Goal: Information Seeking & Learning: Compare options

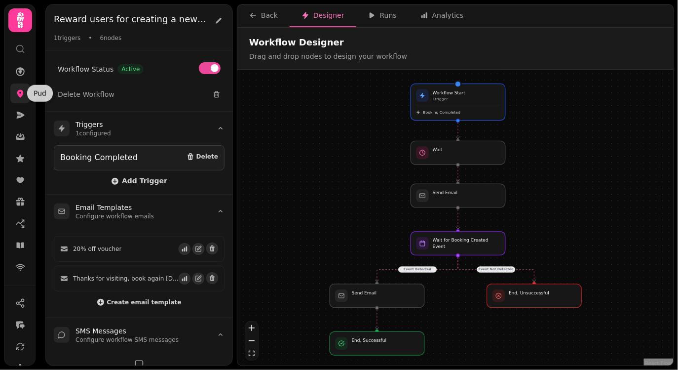
click at [21, 98] on icon at bounding box center [20, 93] width 10 height 10
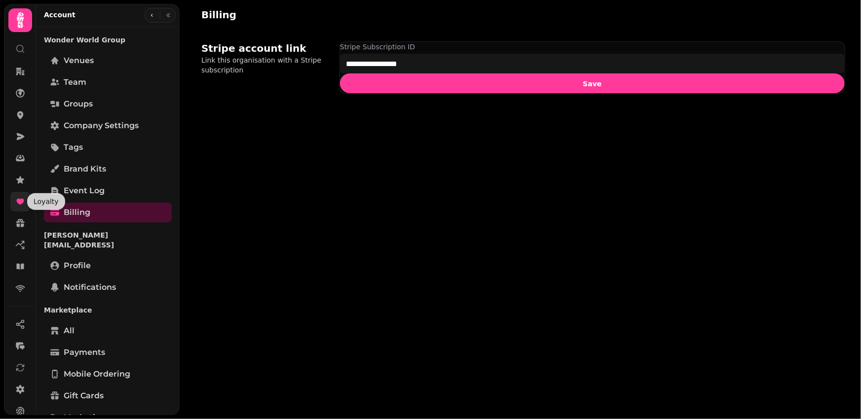
click at [21, 197] on icon at bounding box center [20, 202] width 10 height 10
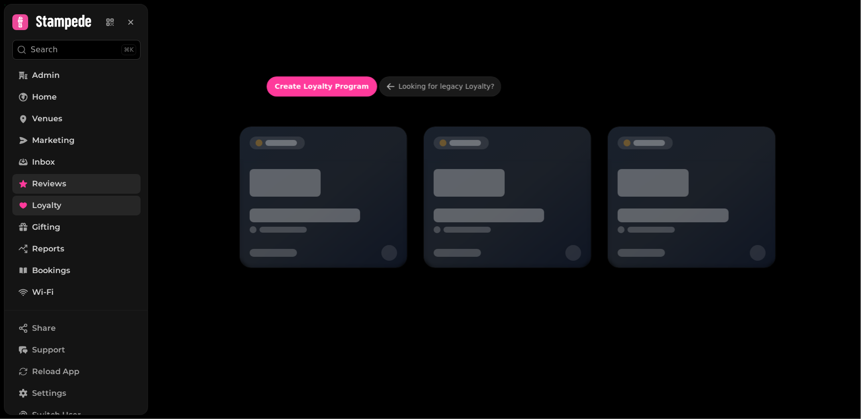
click at [22, 180] on icon at bounding box center [23, 184] width 10 height 10
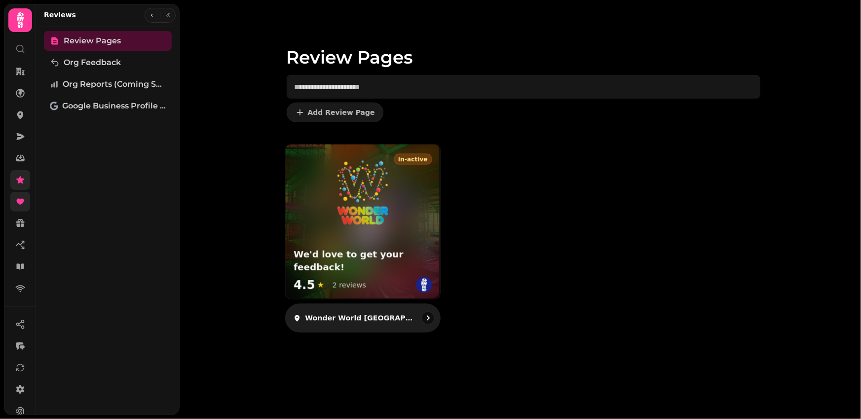
click at [341, 233] on div "in-active We'd love to get your feedback! 4.5 ★ 2 reviews" at bounding box center [362, 222] width 154 height 154
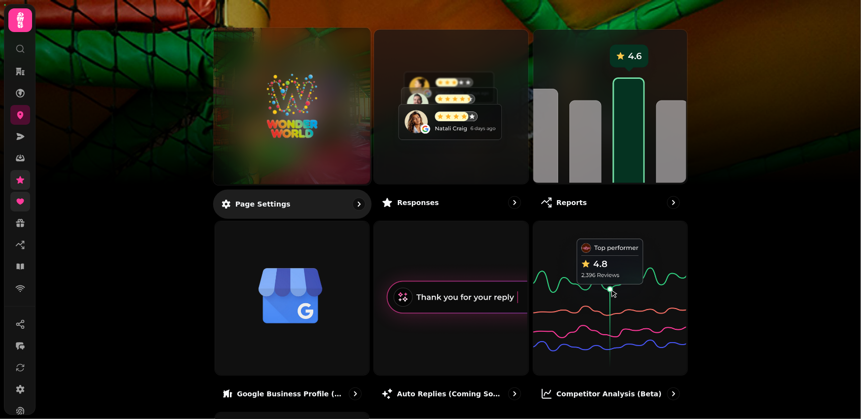
scroll to position [105, 0]
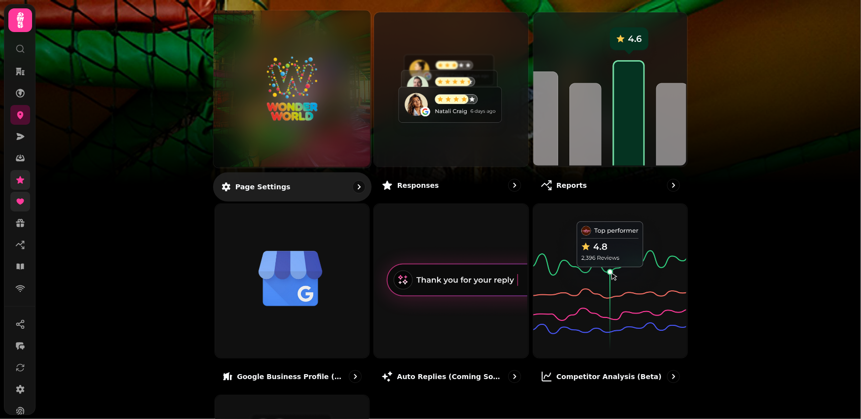
click at [291, 106] on img at bounding box center [292, 89] width 118 height 65
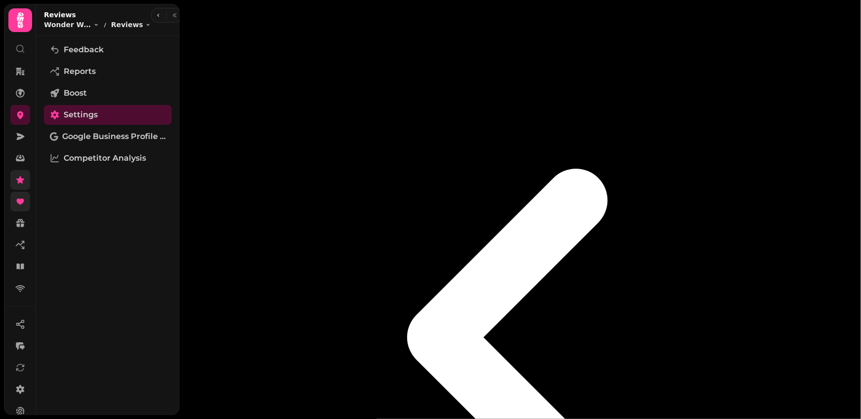
scroll to position [104, 0]
click at [85, 73] on span "Reports" at bounding box center [80, 72] width 32 height 12
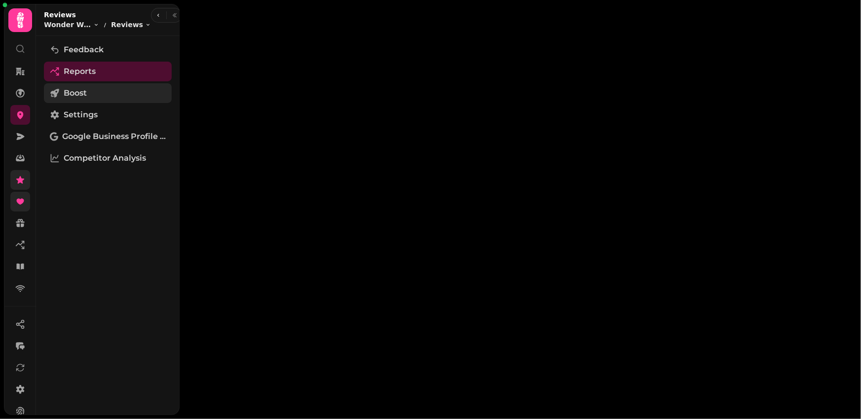
click at [85, 91] on span "Boost" at bounding box center [75, 93] width 23 height 12
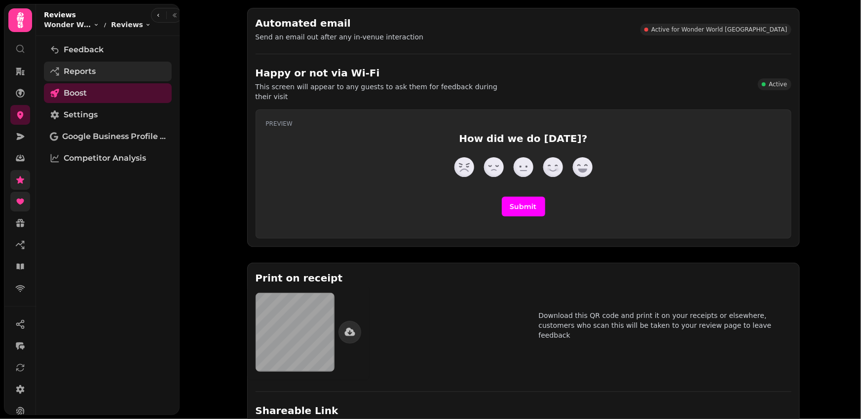
click at [97, 64] on link "Reports" at bounding box center [108, 72] width 128 height 20
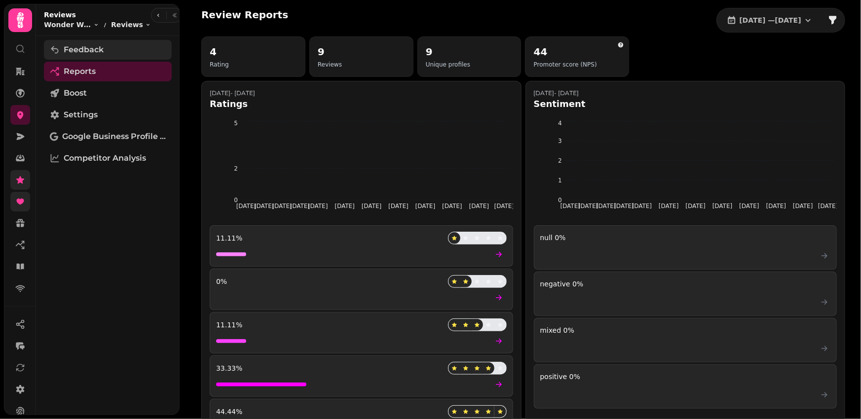
click at [97, 52] on span "Feedback" at bounding box center [84, 50] width 40 height 12
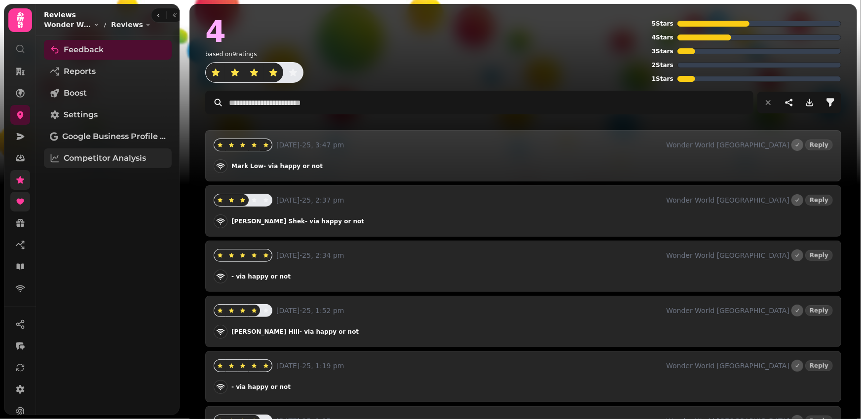
click at [110, 162] on span "Competitor Analysis" at bounding box center [105, 158] width 82 height 12
